Goal: Information Seeking & Learning: Understand process/instructions

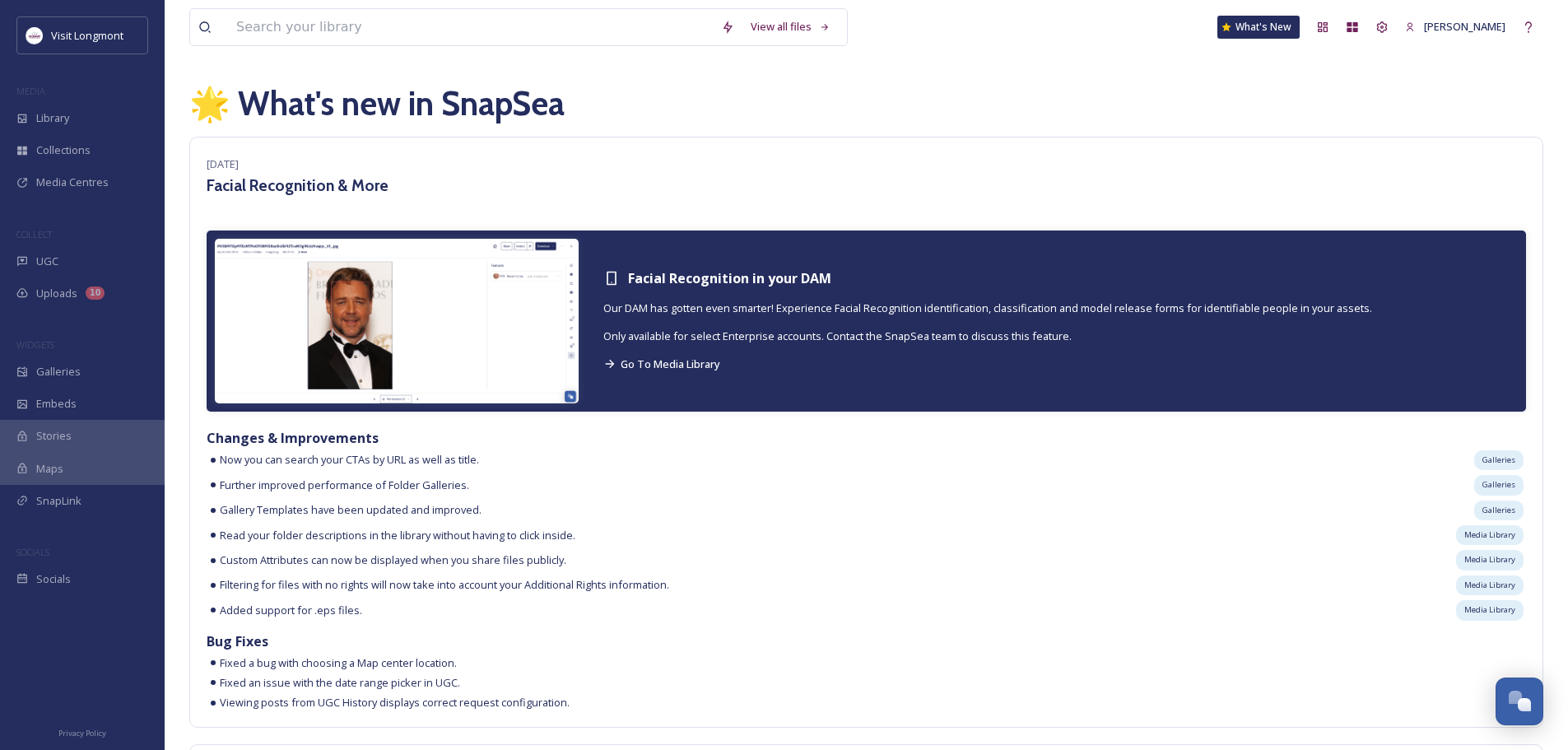
click at [385, 359] on img at bounding box center [396, 322] width 364 height 165
click at [335, 349] on img at bounding box center [396, 322] width 364 height 165
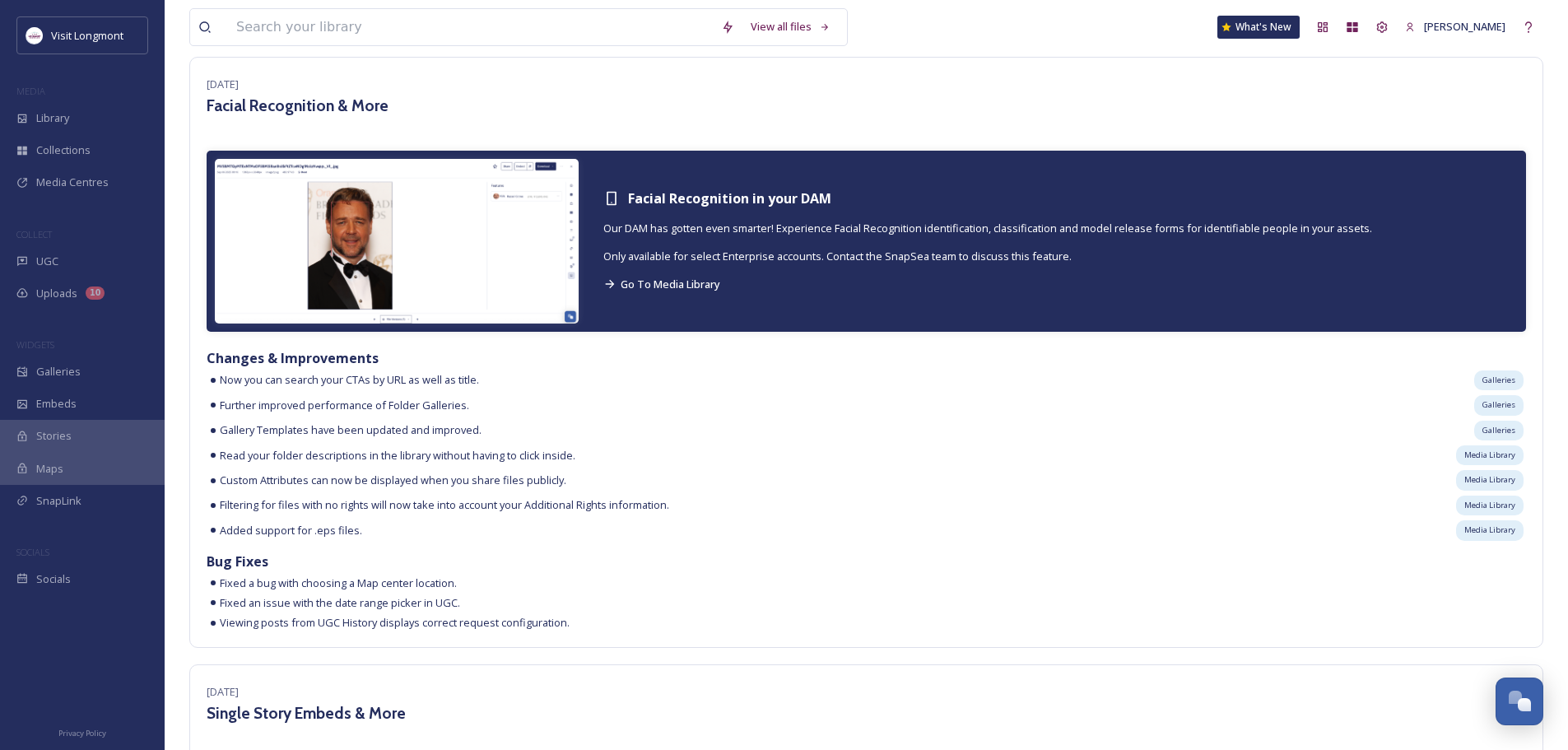
scroll to position [247, 0]
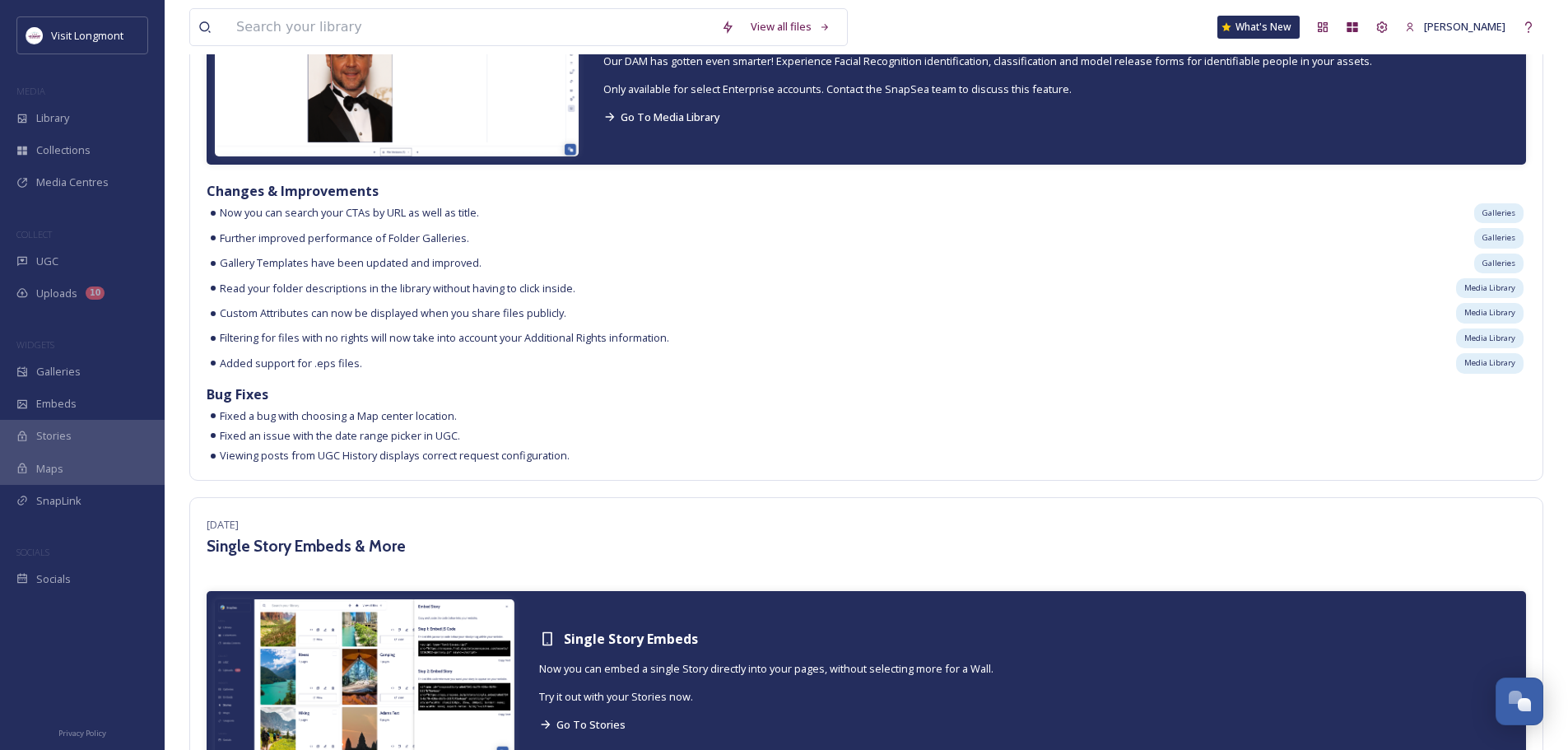
click at [1340, 383] on div "[DATE] Facial Recognition & More Facial Recognition in your DAM Our DAM has got…" at bounding box center [866, 185] width 1354 height 591
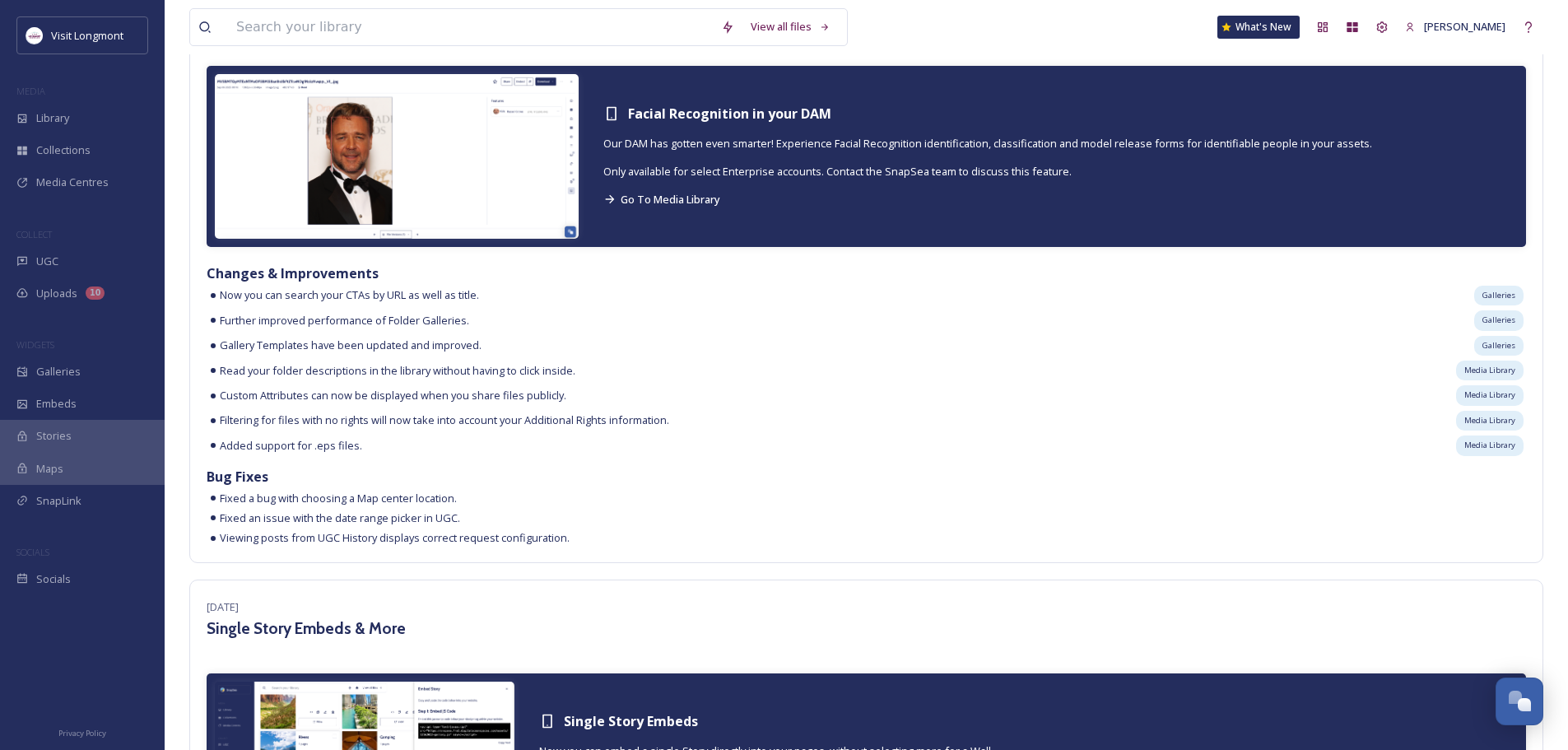
scroll to position [0, 0]
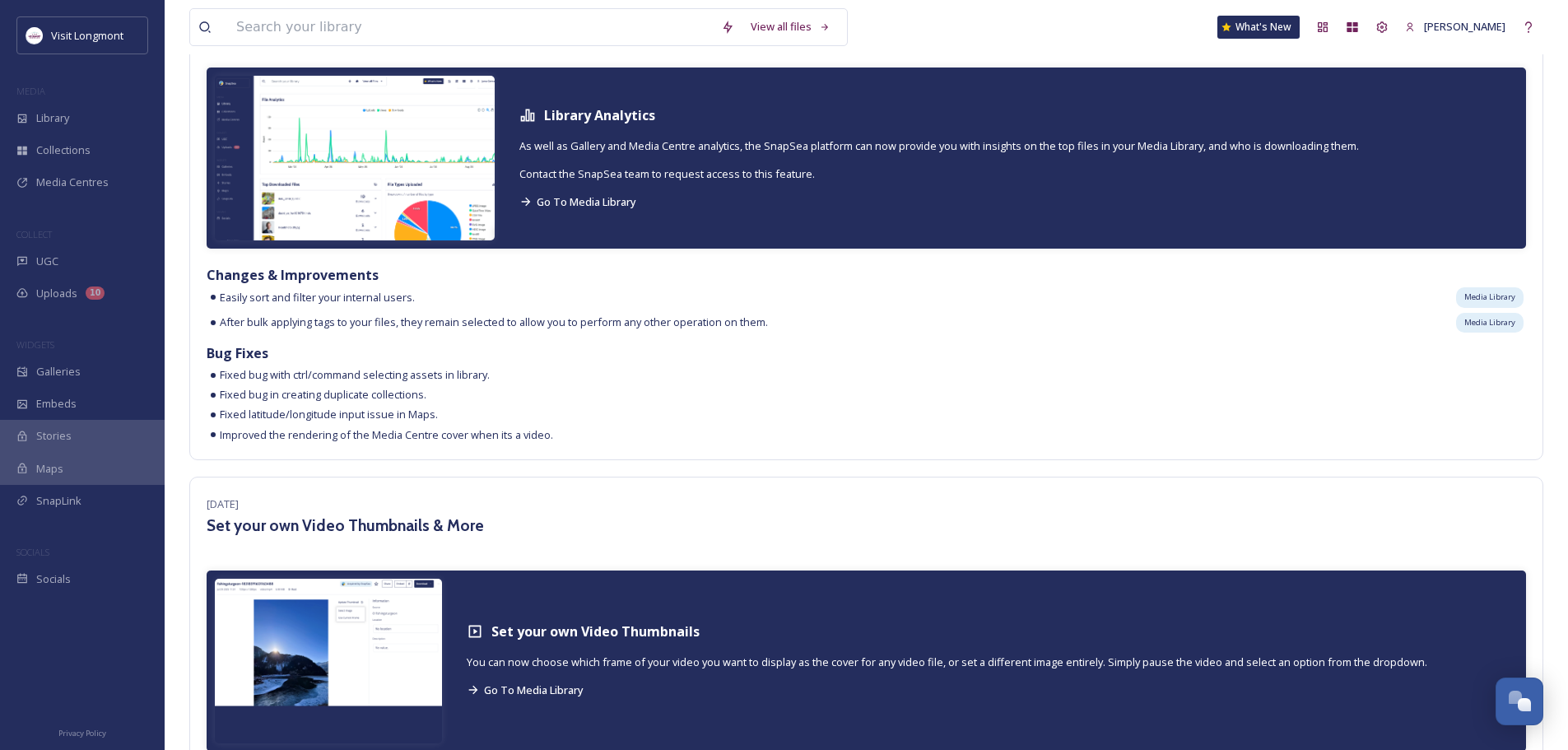
scroll to position [2305, 0]
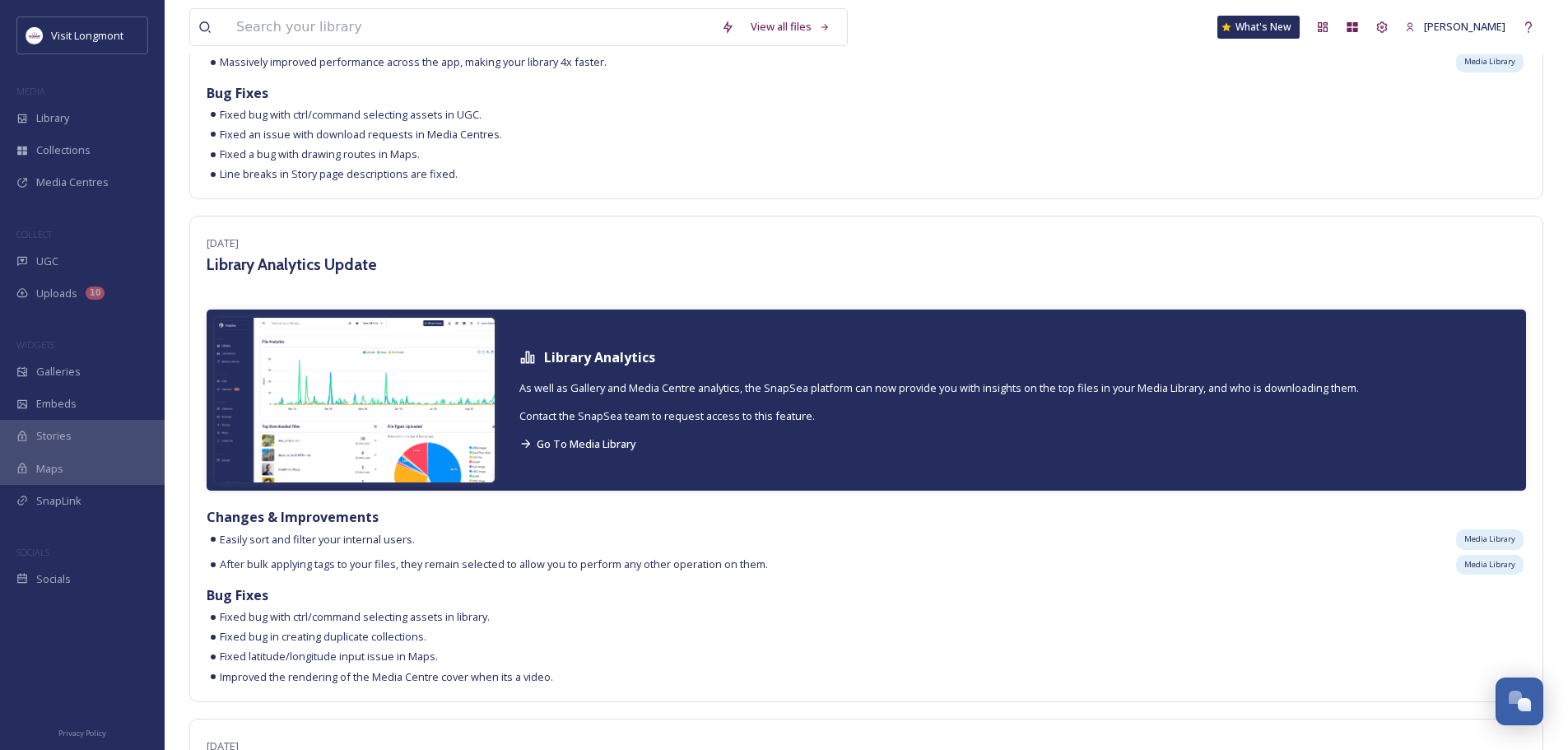
click at [940, 226] on div "[DATE] Library Analytics Update Library Analytics As well as Gallery and Media …" at bounding box center [866, 458] width 1354 height 485
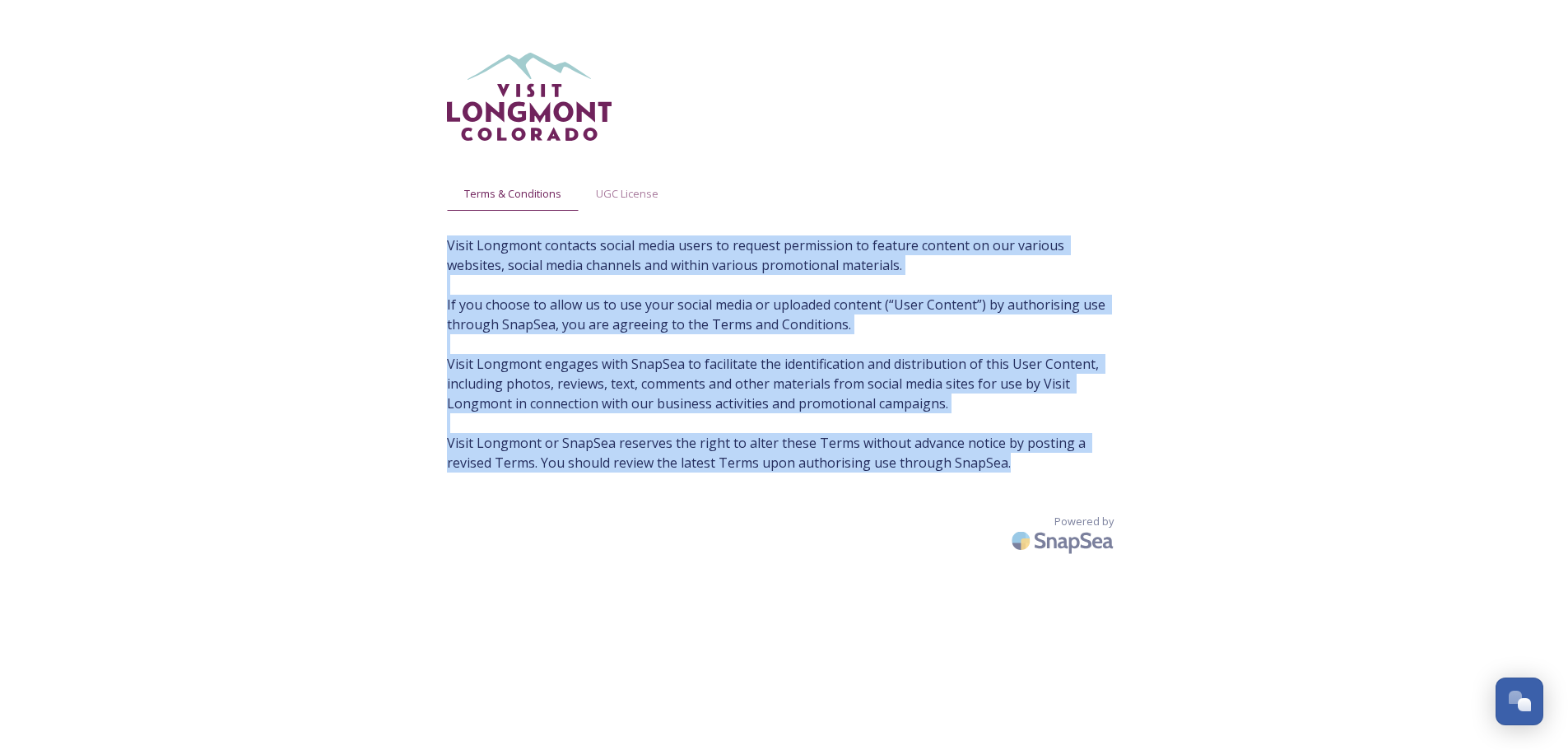
drag, startPoint x: 978, startPoint y: 471, endPoint x: 342, endPoint y: 239, distance: 677.0
click at [342, 239] on div "Terms & Conditions UGC License Visit Longmont contacts social media users to re…" at bounding box center [784, 392] width 1568 height 783
copy span "Visit Longmont contacts social media users to request permission to feature con…"
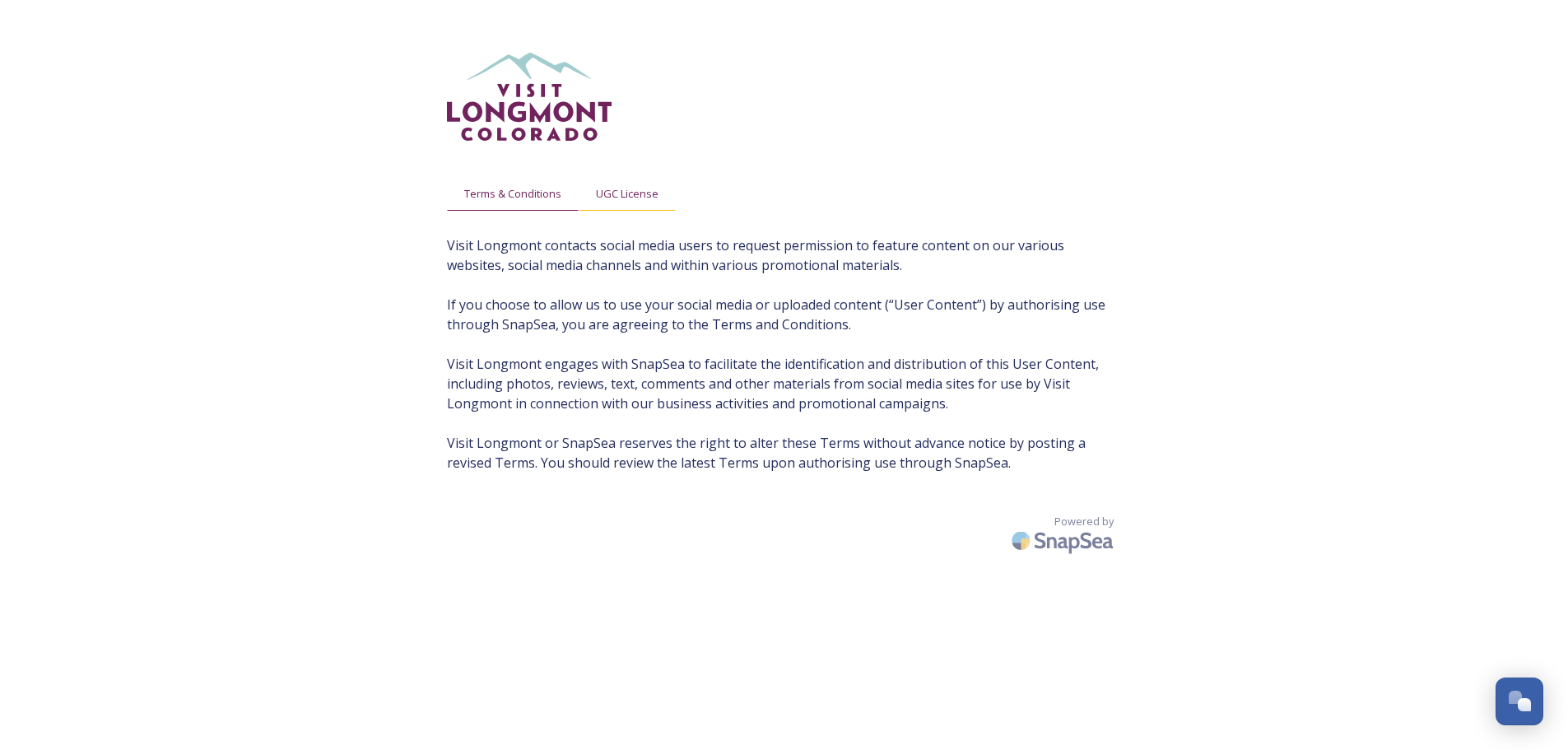
click at [646, 189] on span "UGC License" at bounding box center [626, 194] width 62 height 16
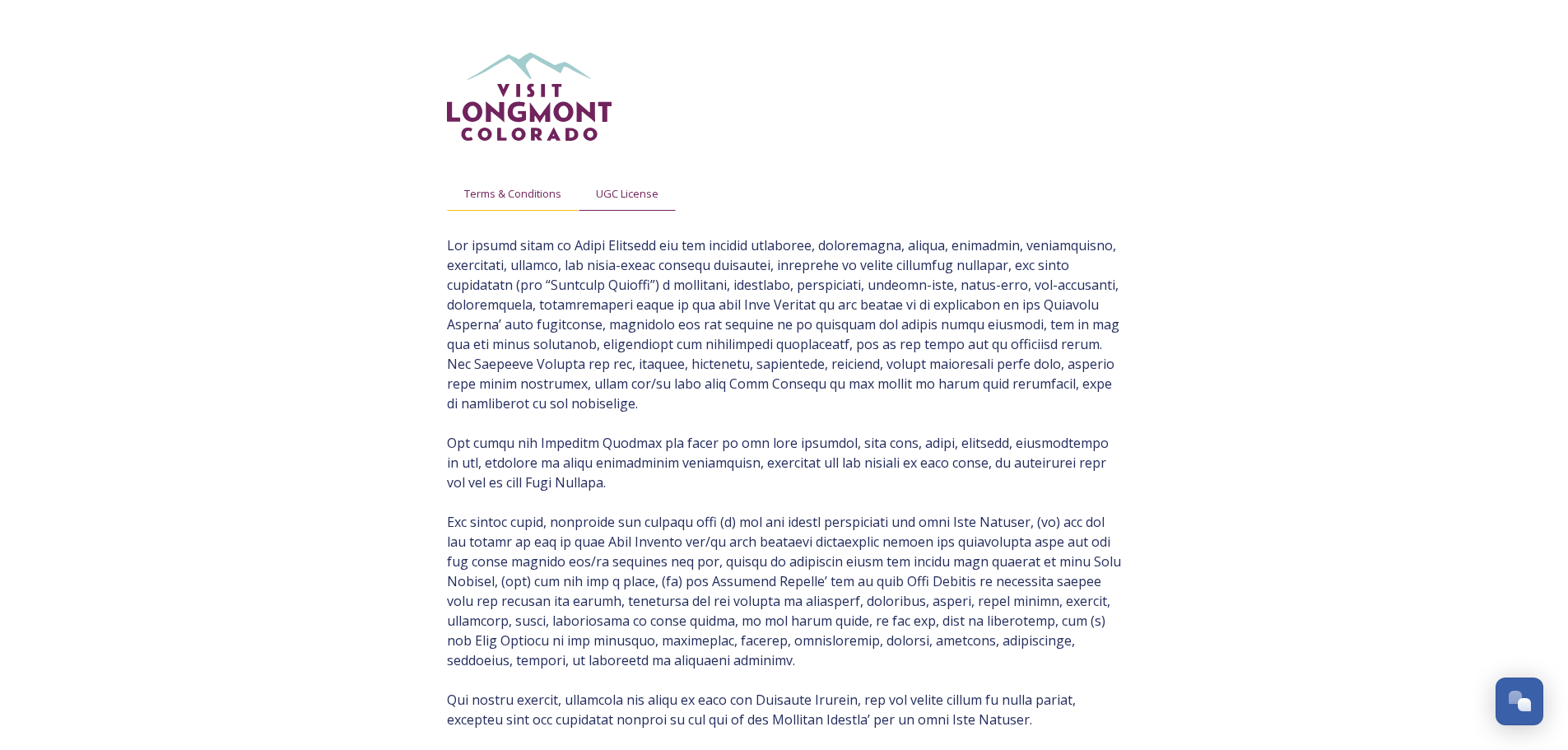
click at [539, 194] on span "Terms & Conditions" at bounding box center [512, 194] width 97 height 16
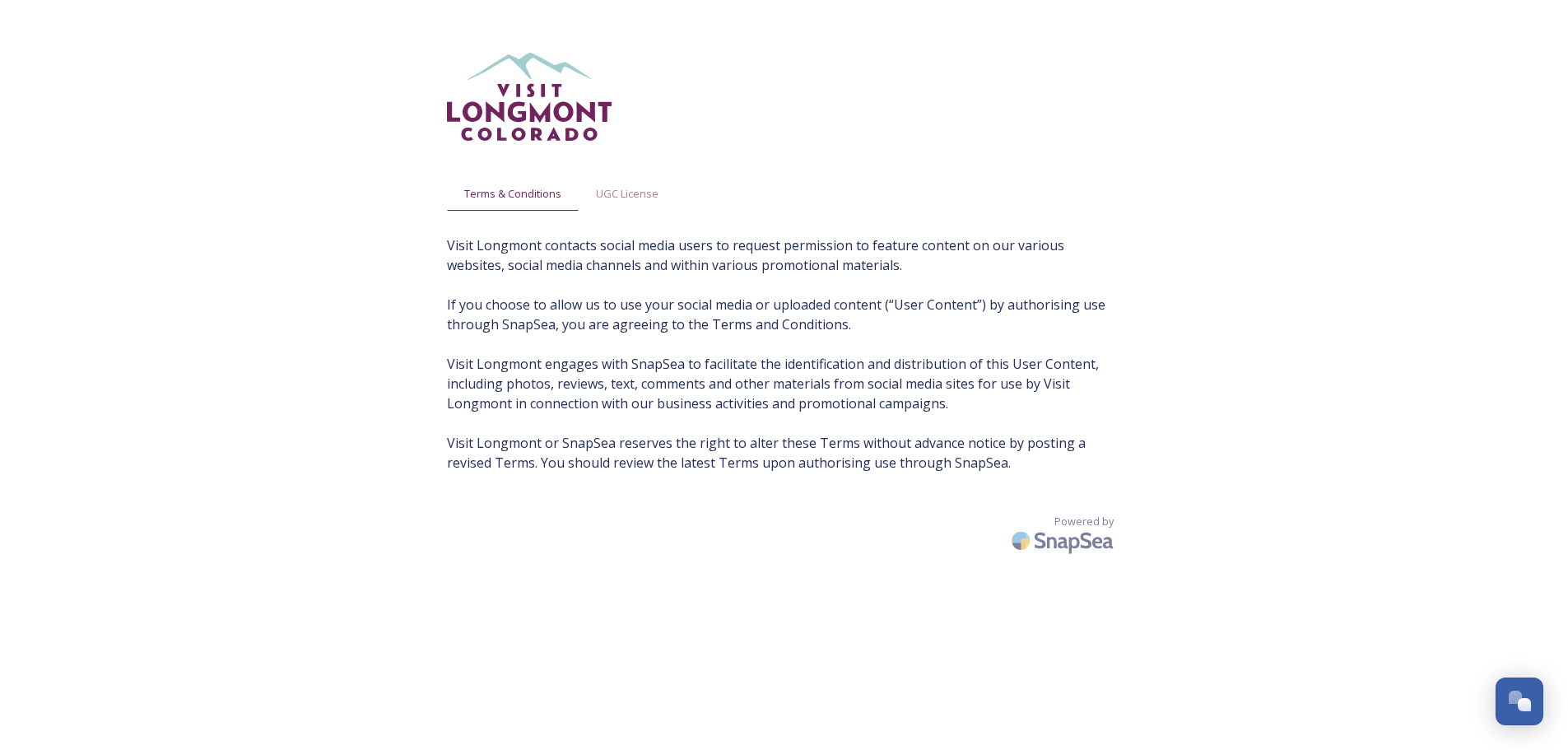
scroll to position [33, 0]
